Goal: Task Accomplishment & Management: Manage account settings

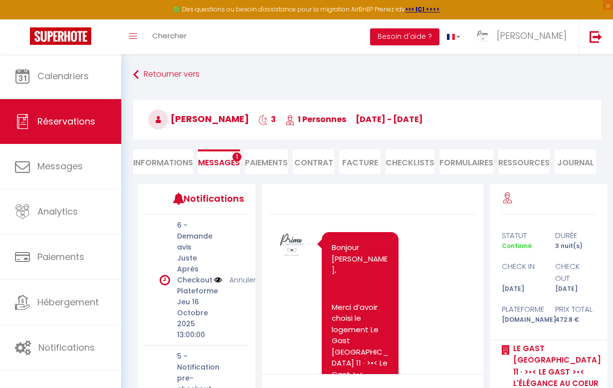
scroll to position [791, 0]
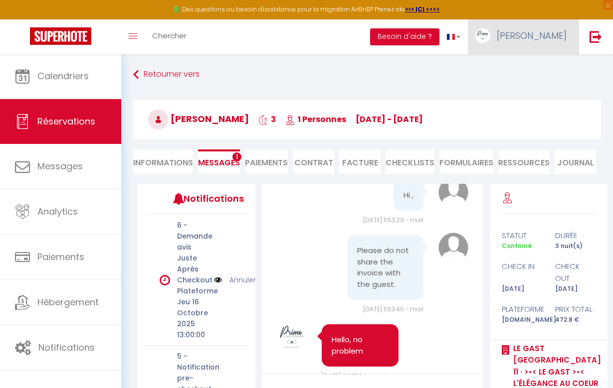
click at [544, 30] on span "[PERSON_NAME]" at bounding box center [532, 35] width 70 height 12
click at [540, 72] on link "Paramètres" at bounding box center [539, 69] width 74 height 17
select select "28"
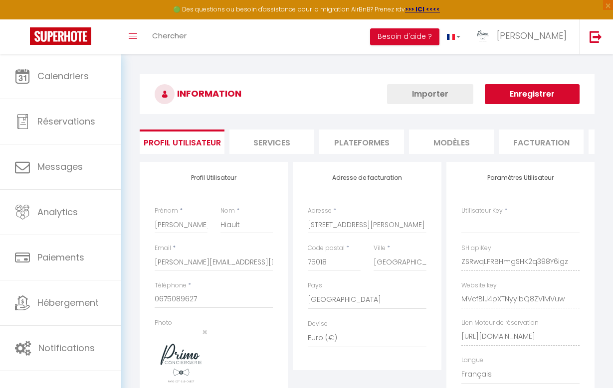
type input "ZSRwqLFRBHmgSHK2q398Y6igz"
type input "MVcfBlJ4pXTNyylbQ8ZVlMVuw"
type input "[URL][DOMAIN_NAME]"
select select "fr"
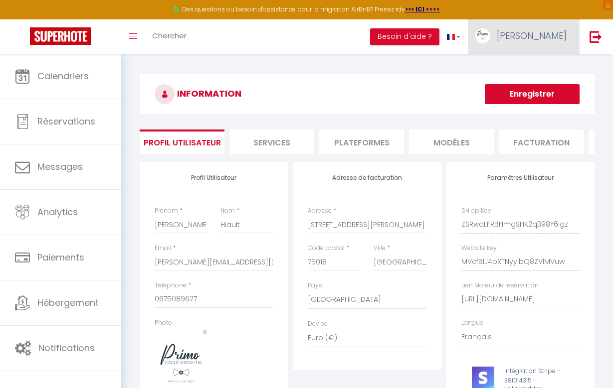
click at [539, 42] on link "[PERSON_NAME]" at bounding box center [523, 36] width 111 height 35
click at [533, 86] on link "Équipe" at bounding box center [539, 87] width 74 height 17
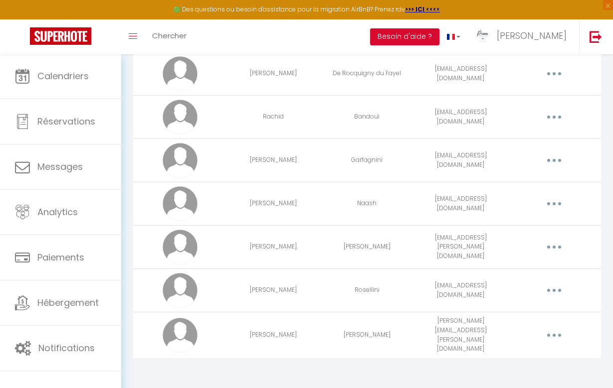
scroll to position [605, 0]
click at [555, 244] on button "button" at bounding box center [554, 248] width 26 height 19
click at [513, 288] on link "Supprimer" at bounding box center [528, 290] width 74 height 17
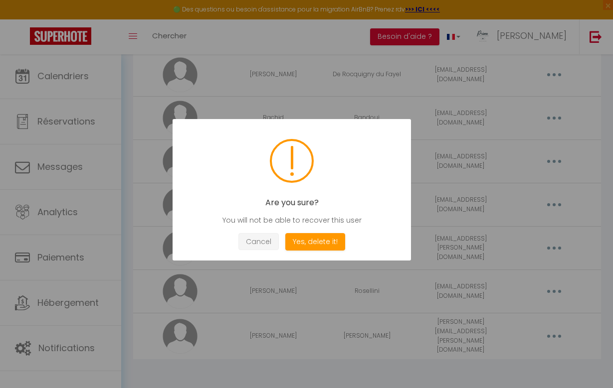
click at [247, 235] on button "Cancel" at bounding box center [258, 241] width 40 height 17
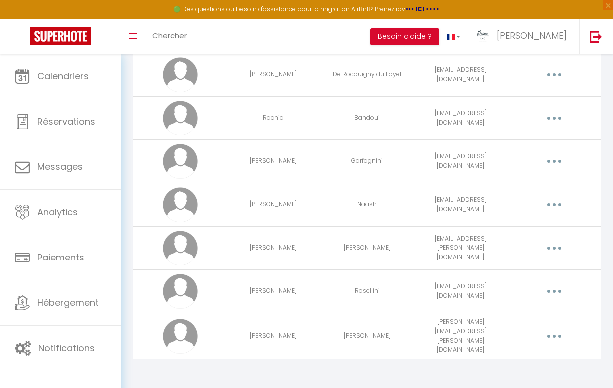
click at [553, 248] on icon "button" at bounding box center [554, 248] width 3 height 3
click at [510, 293] on link "Supprimer" at bounding box center [528, 290] width 74 height 17
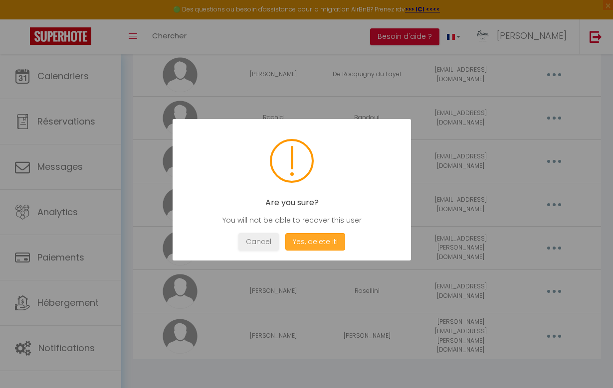
click at [313, 241] on button "Yes, delete it!" at bounding box center [315, 241] width 60 height 17
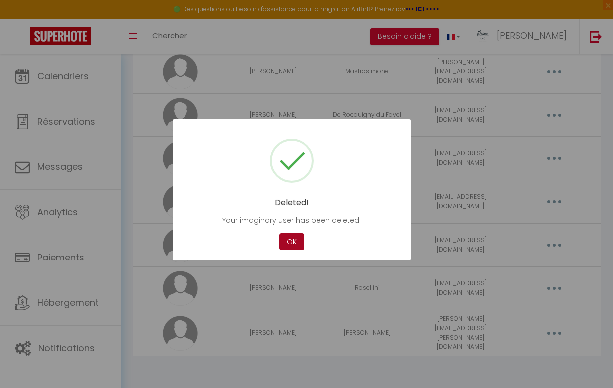
scroll to position [562, 0]
click at [286, 243] on button "OK" at bounding box center [291, 241] width 25 height 17
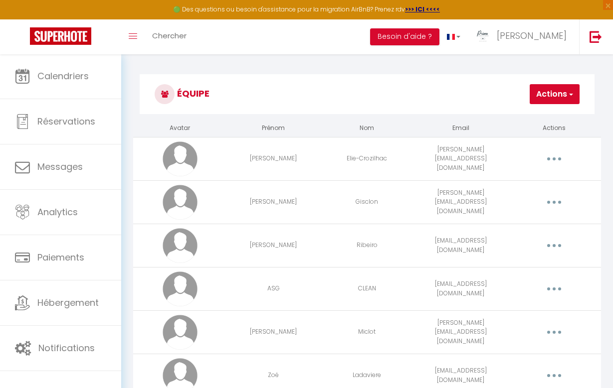
scroll to position [0, 0]
click at [560, 103] on button "Actions" at bounding box center [555, 94] width 50 height 20
click at [532, 115] on link "Ajouter un nouvel utilisateur" at bounding box center [520, 116] width 118 height 13
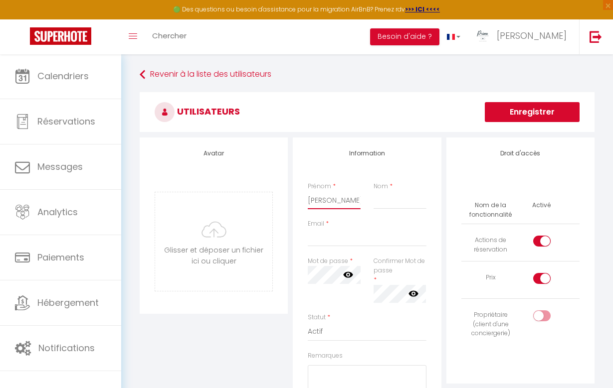
type input "[PERSON_NAME]"
type input "B"
paste input "BEARZATTO"
type input "BEARZATTO"
paste input "[EMAIL_ADDRESS][DOMAIN_NAME]"
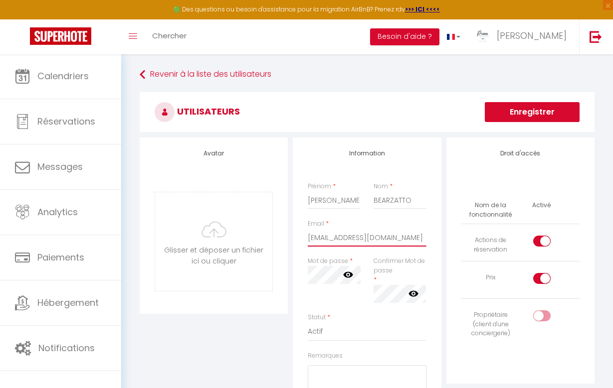
type input "[EMAIL_ADDRESS][DOMAIN_NAME]"
click at [391, 95] on h3 "Utilisateurs" at bounding box center [367, 112] width 455 height 40
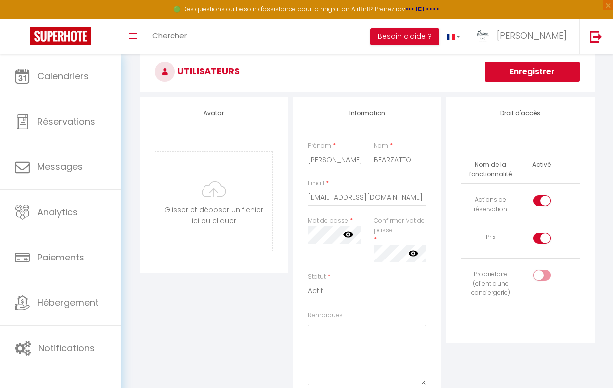
scroll to position [41, 0]
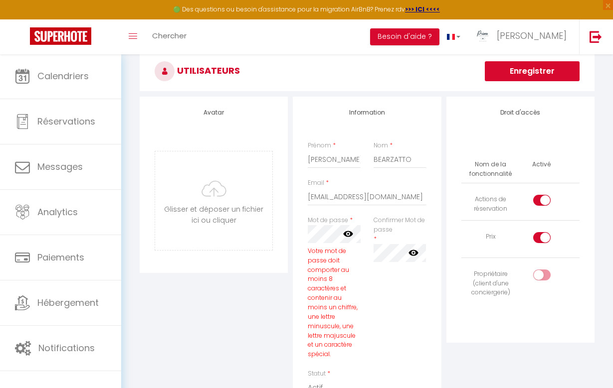
click at [539, 274] on div at bounding box center [541, 275] width 17 height 11
click at [542, 274] on input "checkbox" at bounding box center [550, 277] width 17 height 15
checkbox input "true"
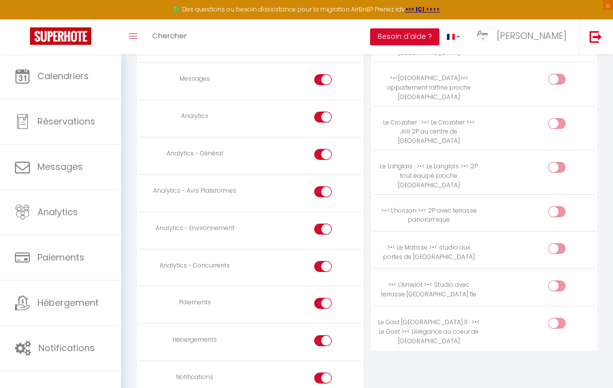
scroll to position [856, 0]
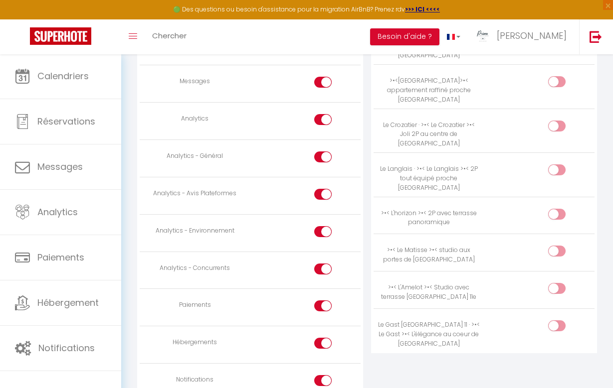
click at [550, 209] on div at bounding box center [556, 214] width 17 height 11
click at [557, 209] on input "checkbox" at bounding box center [565, 216] width 17 height 15
checkbox input "true"
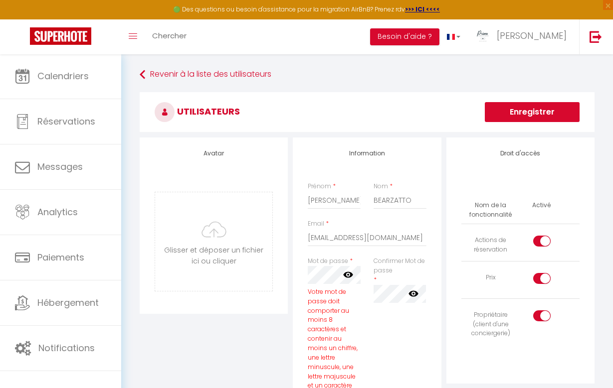
scroll to position [0, 0]
click at [527, 112] on button "Enregistrer" at bounding box center [532, 112] width 95 height 20
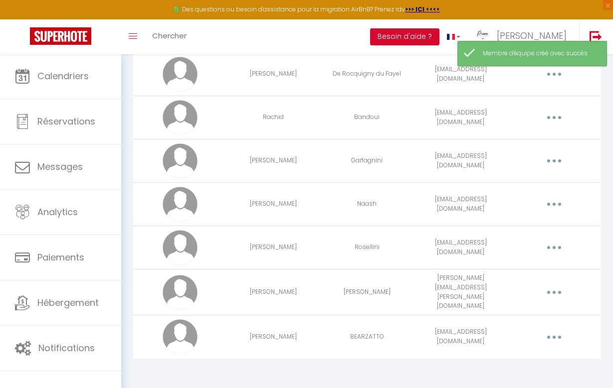
scroll to position [605, 0]
